Goal: Complete application form

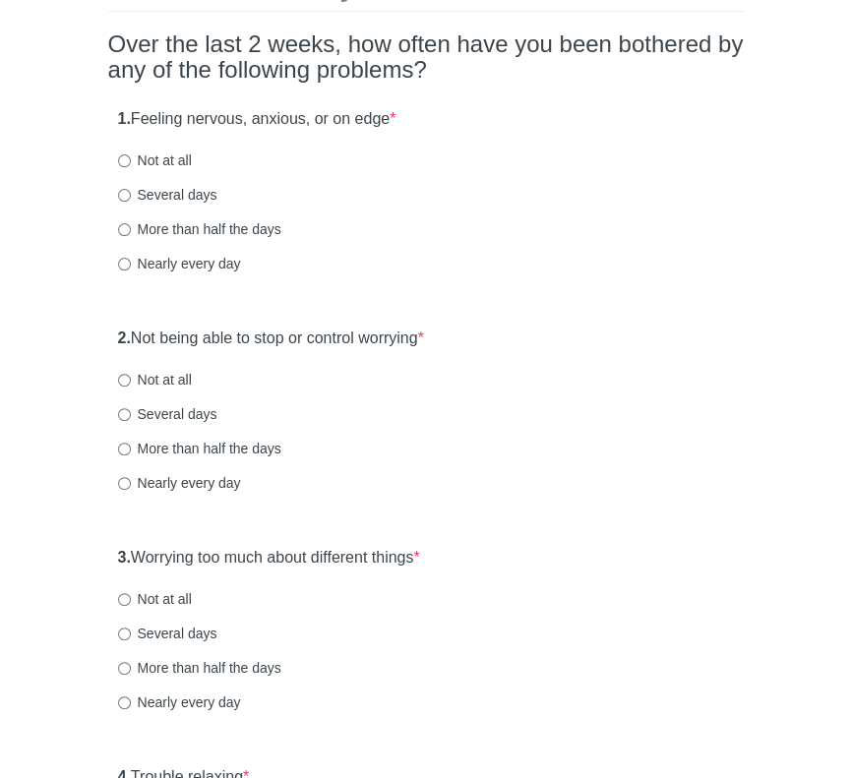
scroll to position [197, 0]
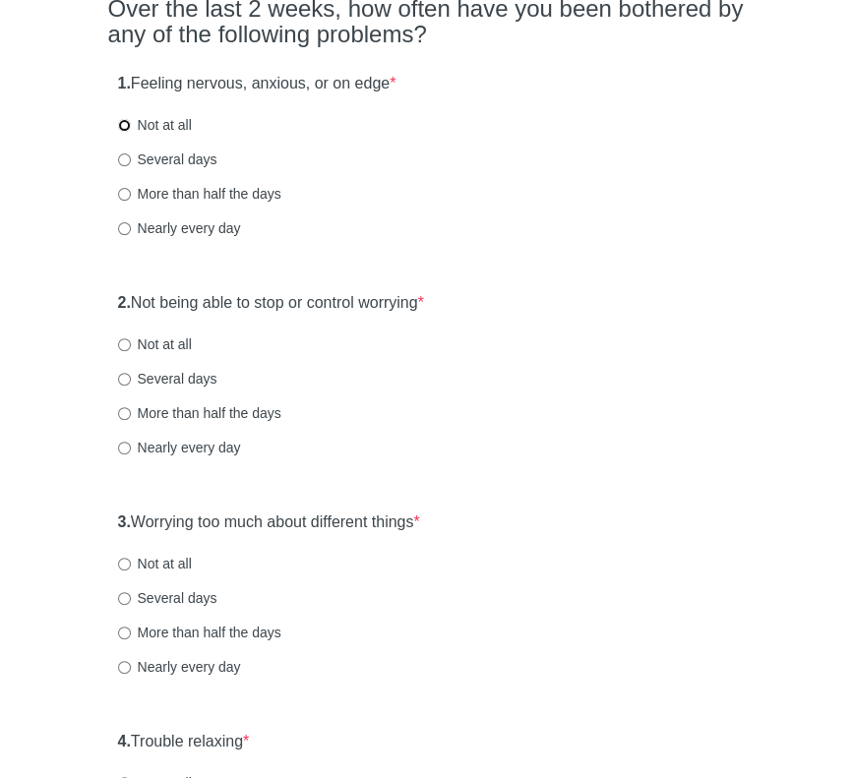
click at [123, 122] on input "Not at all" at bounding box center [124, 125] width 13 height 13
radio input "true"
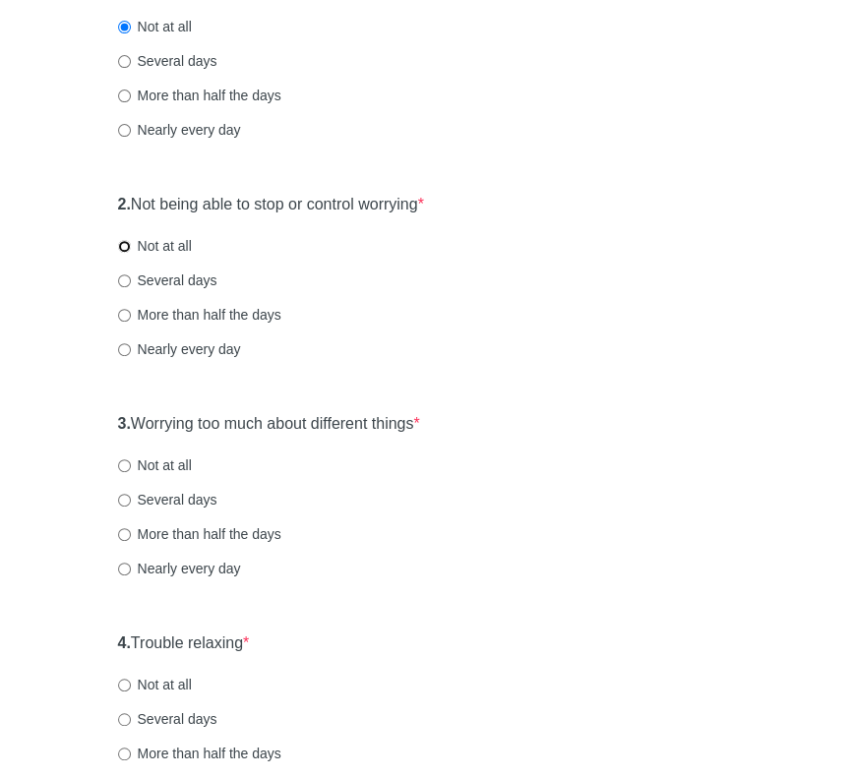
click at [118, 243] on input "Not at all" at bounding box center [124, 246] width 13 height 13
radio input "true"
click at [118, 463] on input "Not at all" at bounding box center [124, 465] width 13 height 13
radio input "true"
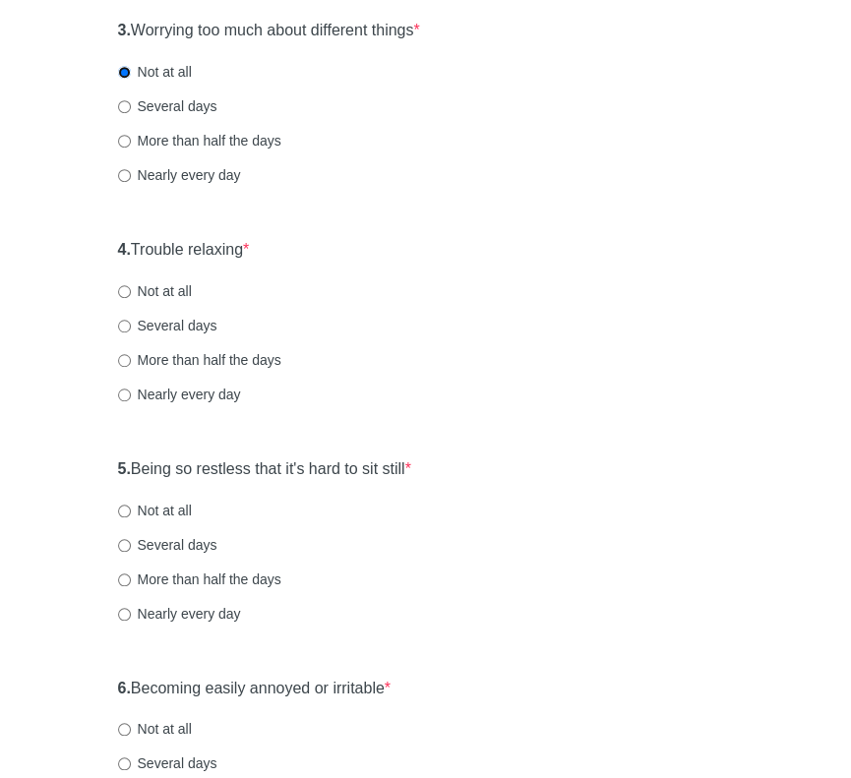
scroll to position [886, 0]
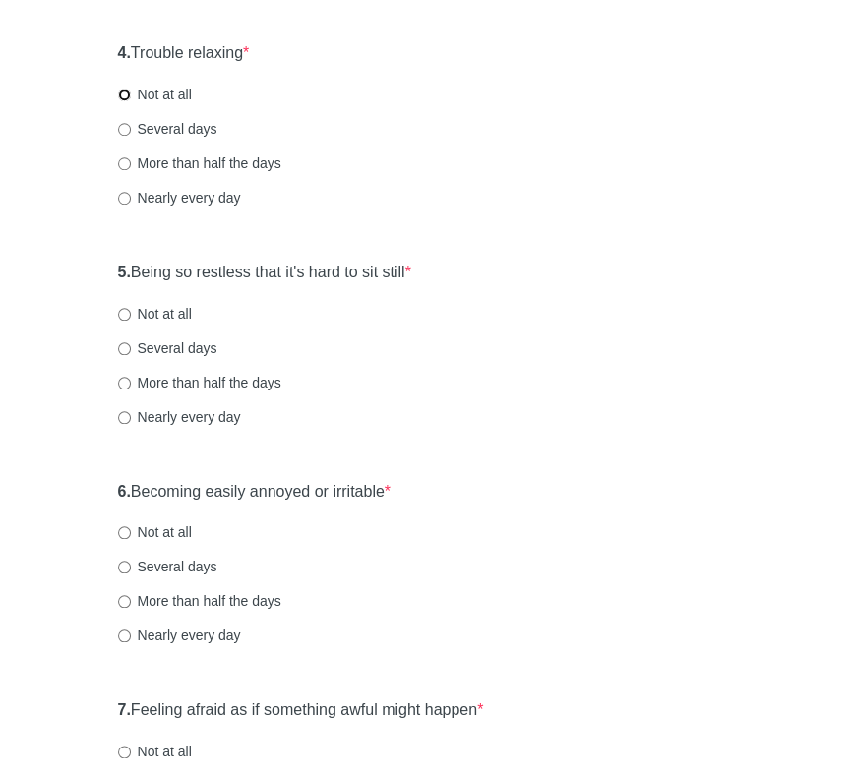
click at [124, 94] on input "Not at all" at bounding box center [124, 95] width 13 height 13
radio input "true"
click at [123, 349] on input "Several days" at bounding box center [124, 348] width 13 height 13
radio input "true"
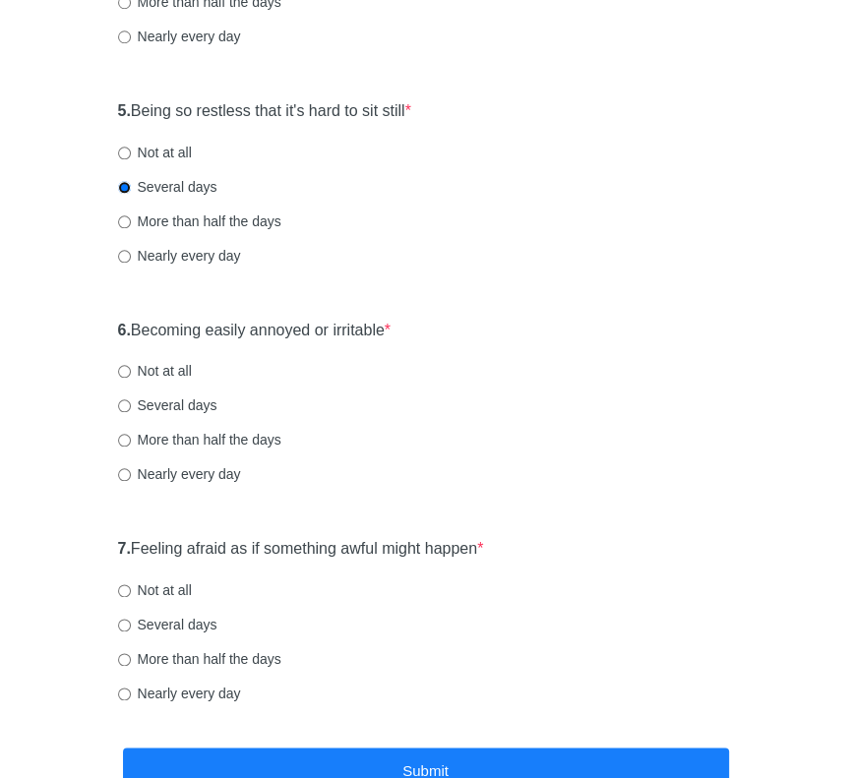
scroll to position [1082, 0]
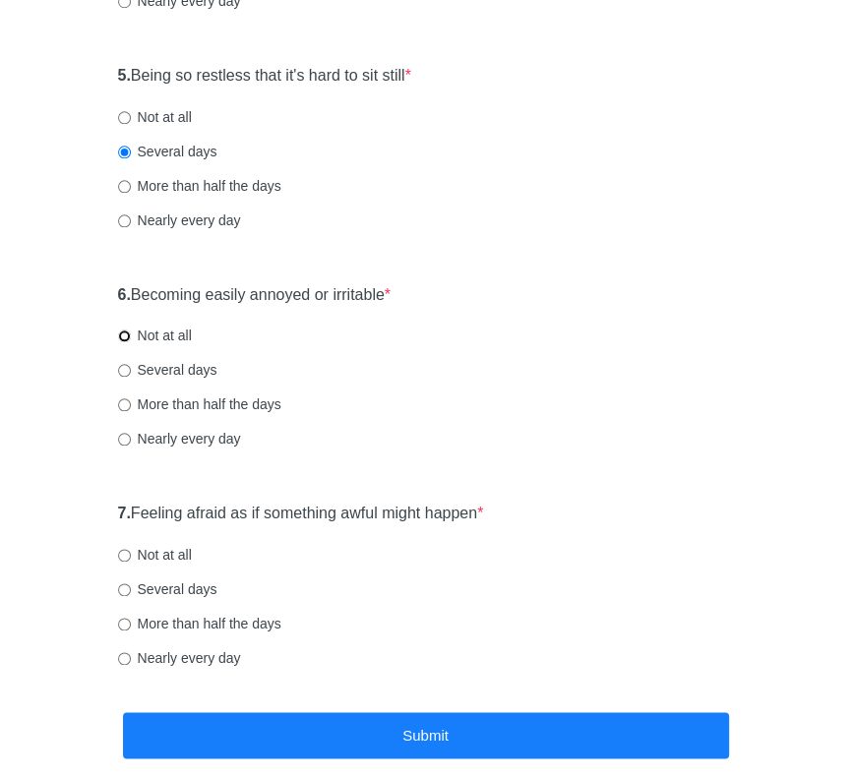
click at [122, 337] on input "Not at all" at bounding box center [124, 336] width 13 height 13
radio input "true"
click at [119, 587] on input "Several days" at bounding box center [124, 589] width 13 height 13
radio input "true"
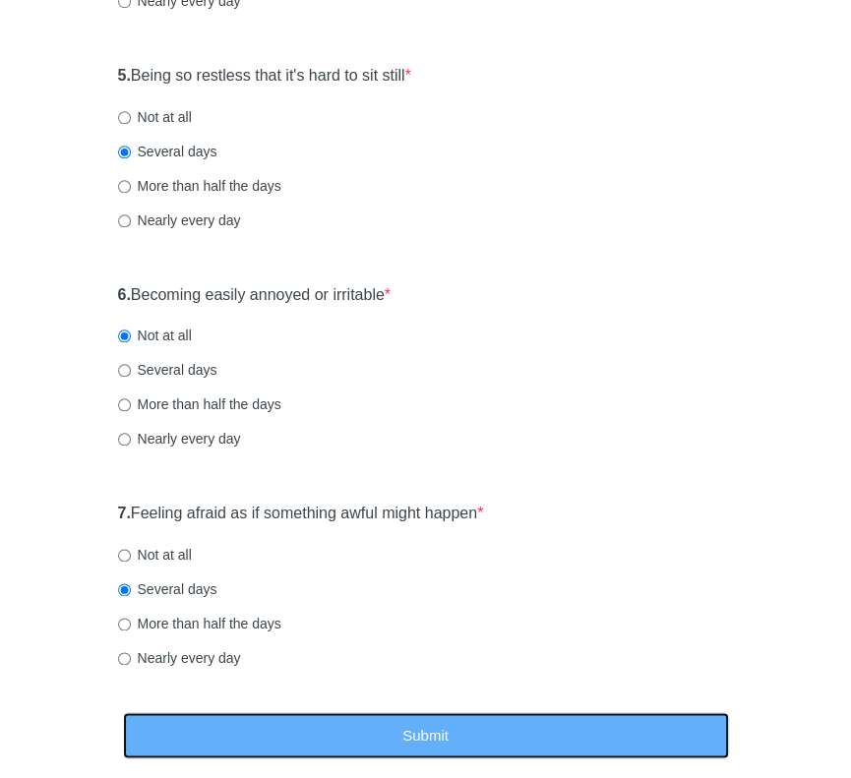
click at [449, 730] on button "Submit" at bounding box center [426, 735] width 606 height 46
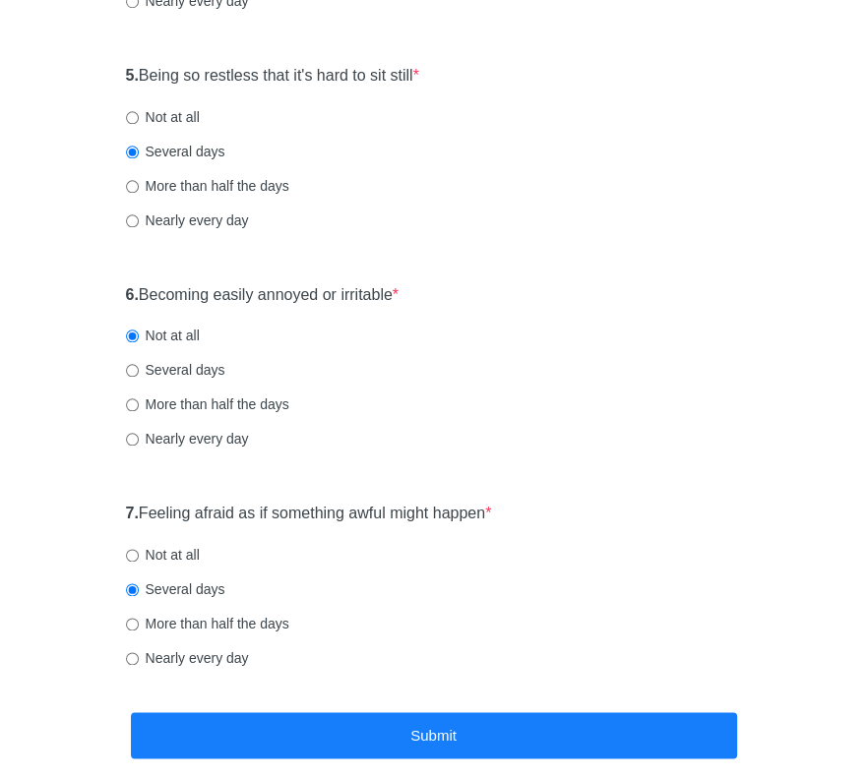
scroll to position [0, 0]
